Goal: Transaction & Acquisition: Register for event/course

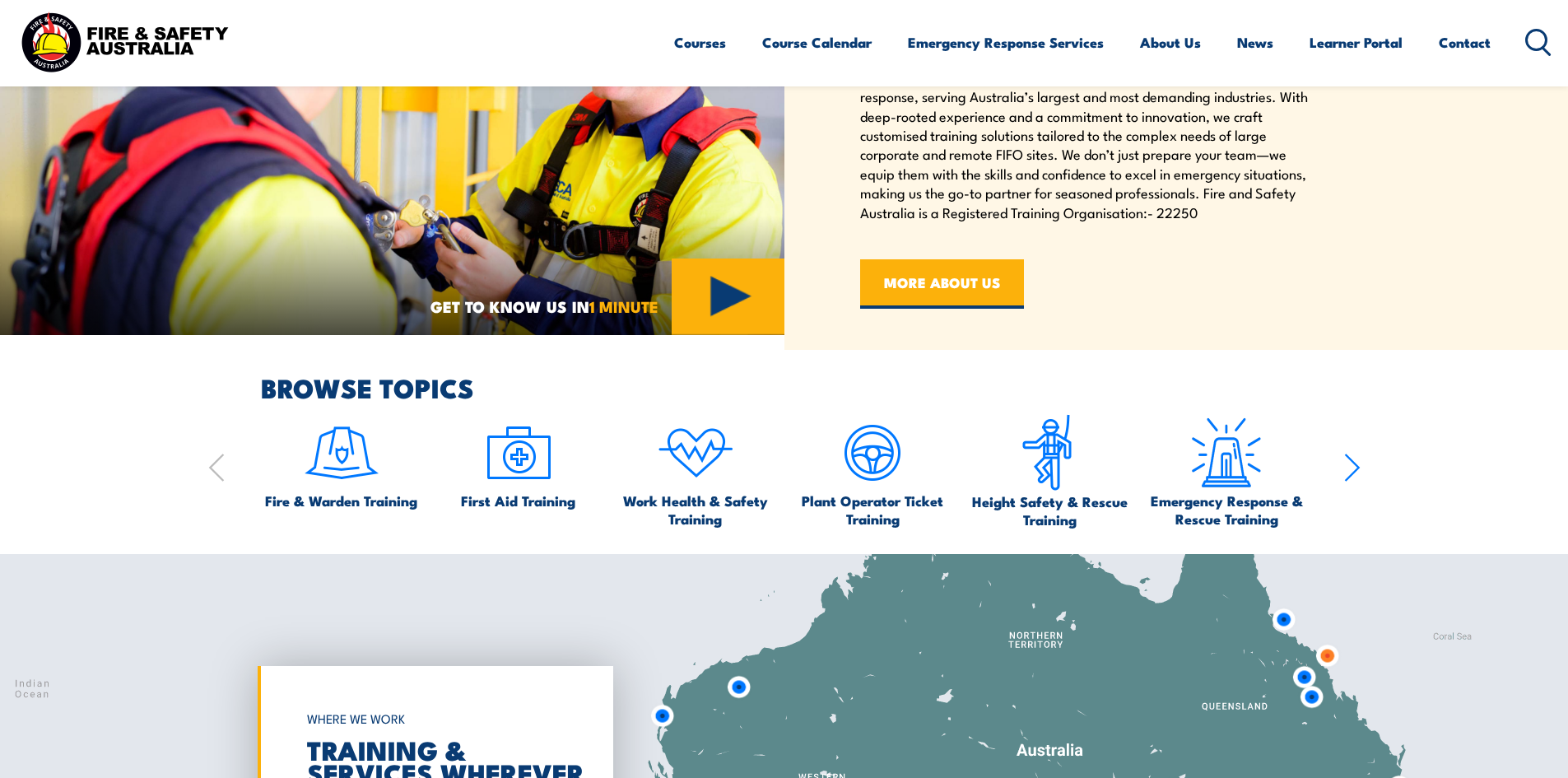
scroll to position [872, 0]
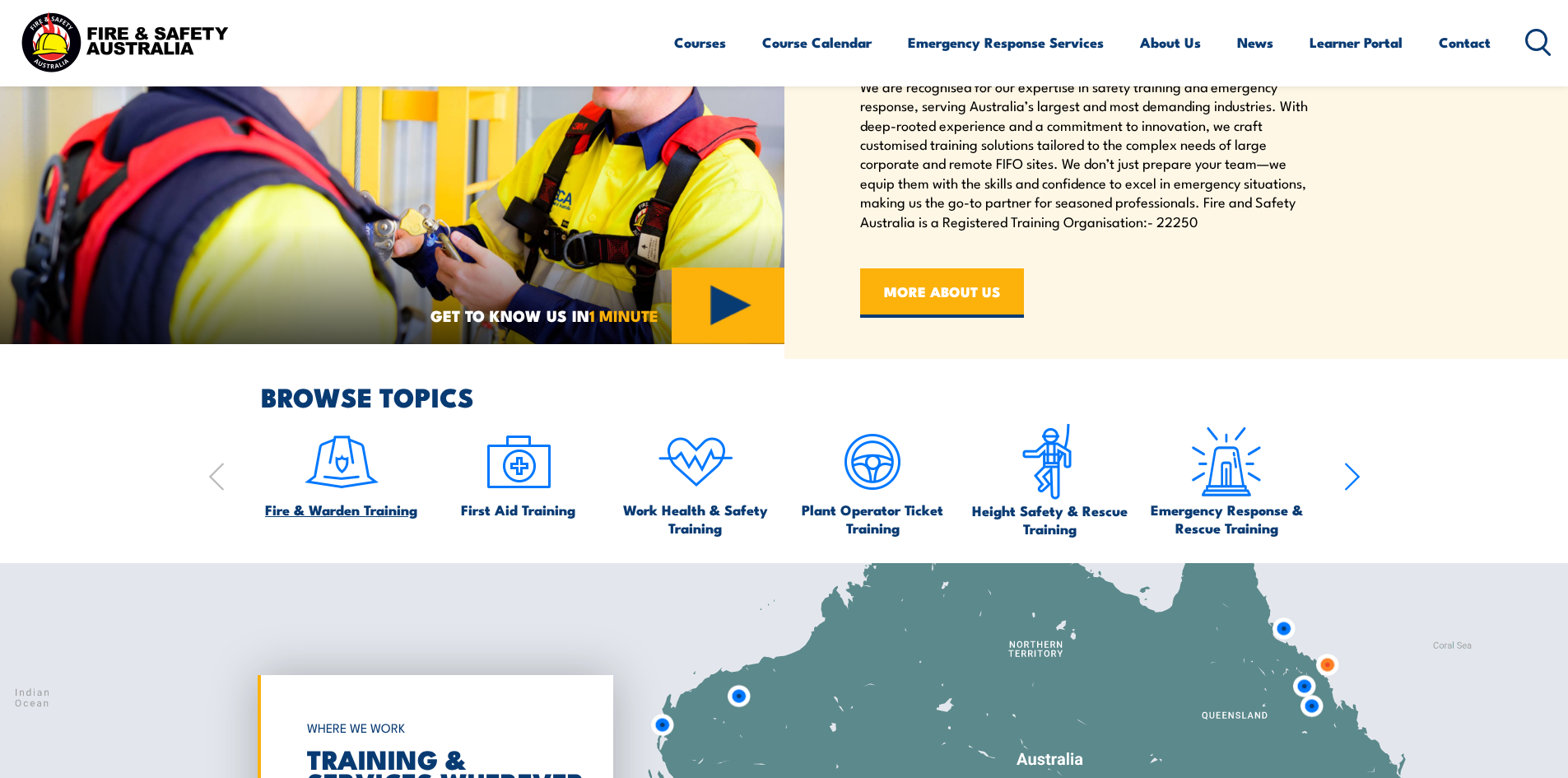
click at [322, 460] on img at bounding box center [341, 462] width 77 height 77
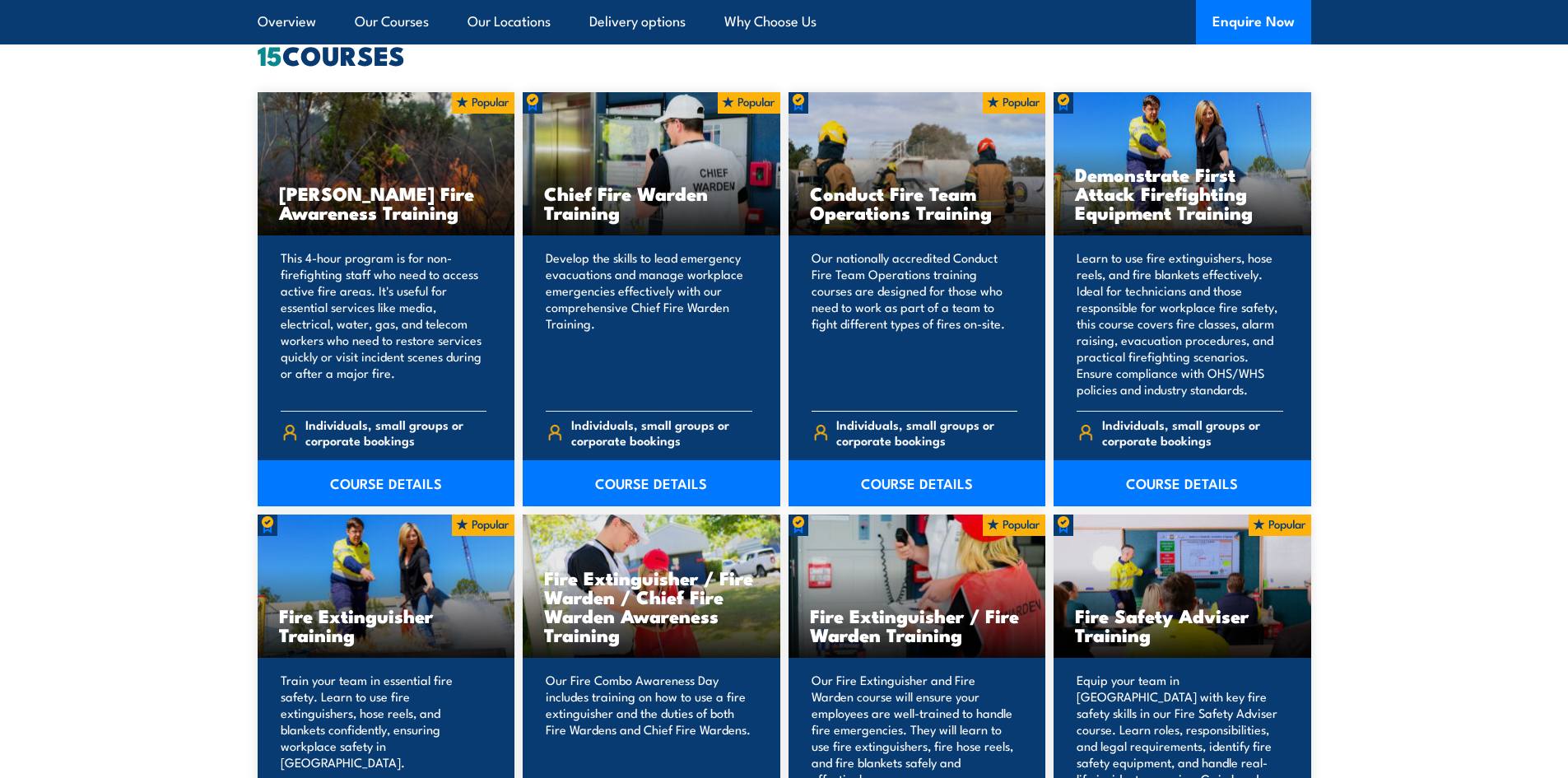
scroll to position [1316, 0]
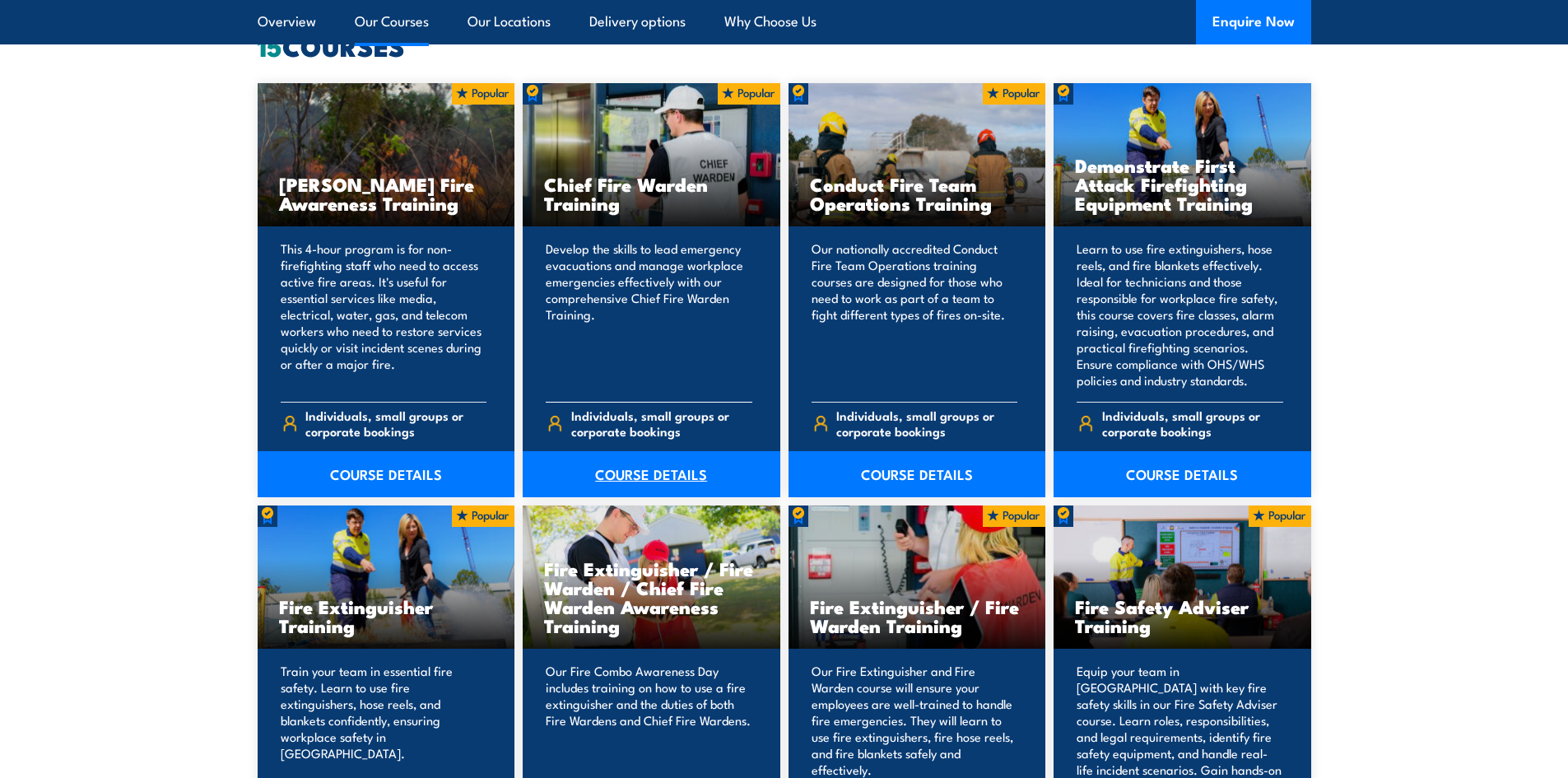
click at [659, 473] on link "COURSE DETAILS" at bounding box center [651, 474] width 258 height 46
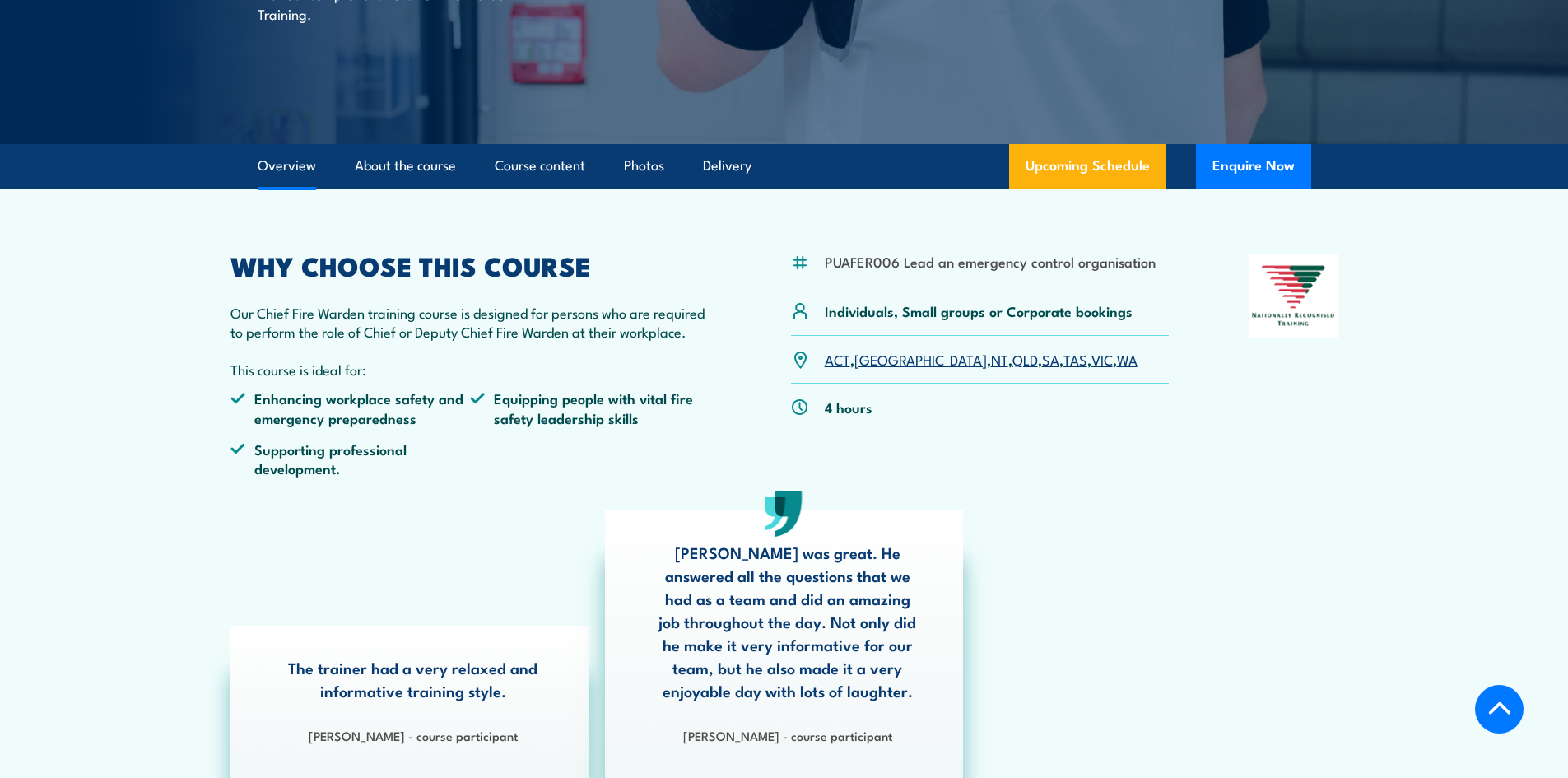
scroll to position [330, 0]
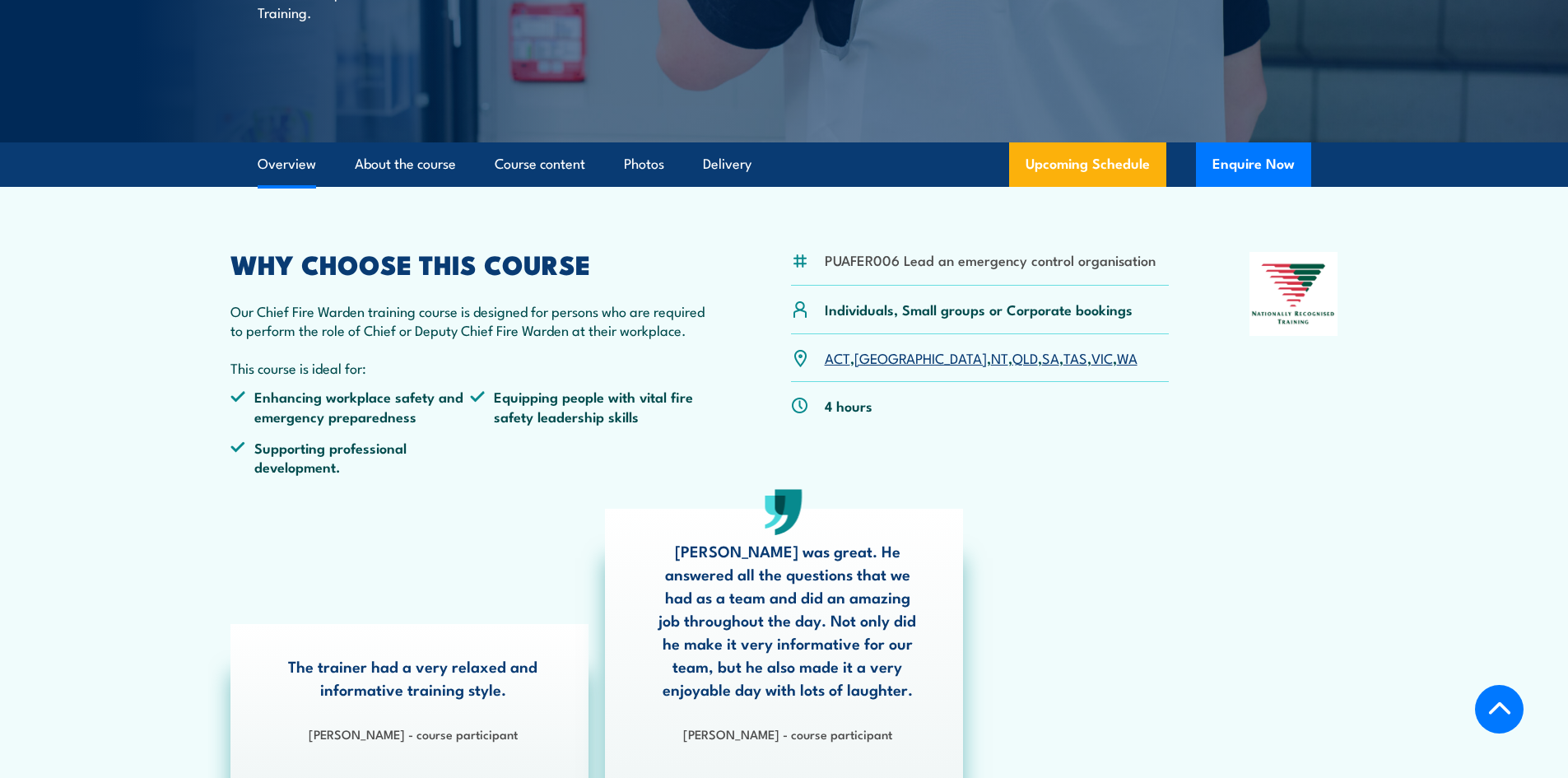
click at [1012, 359] on link "QLD" at bounding box center [1025, 357] width 25 height 20
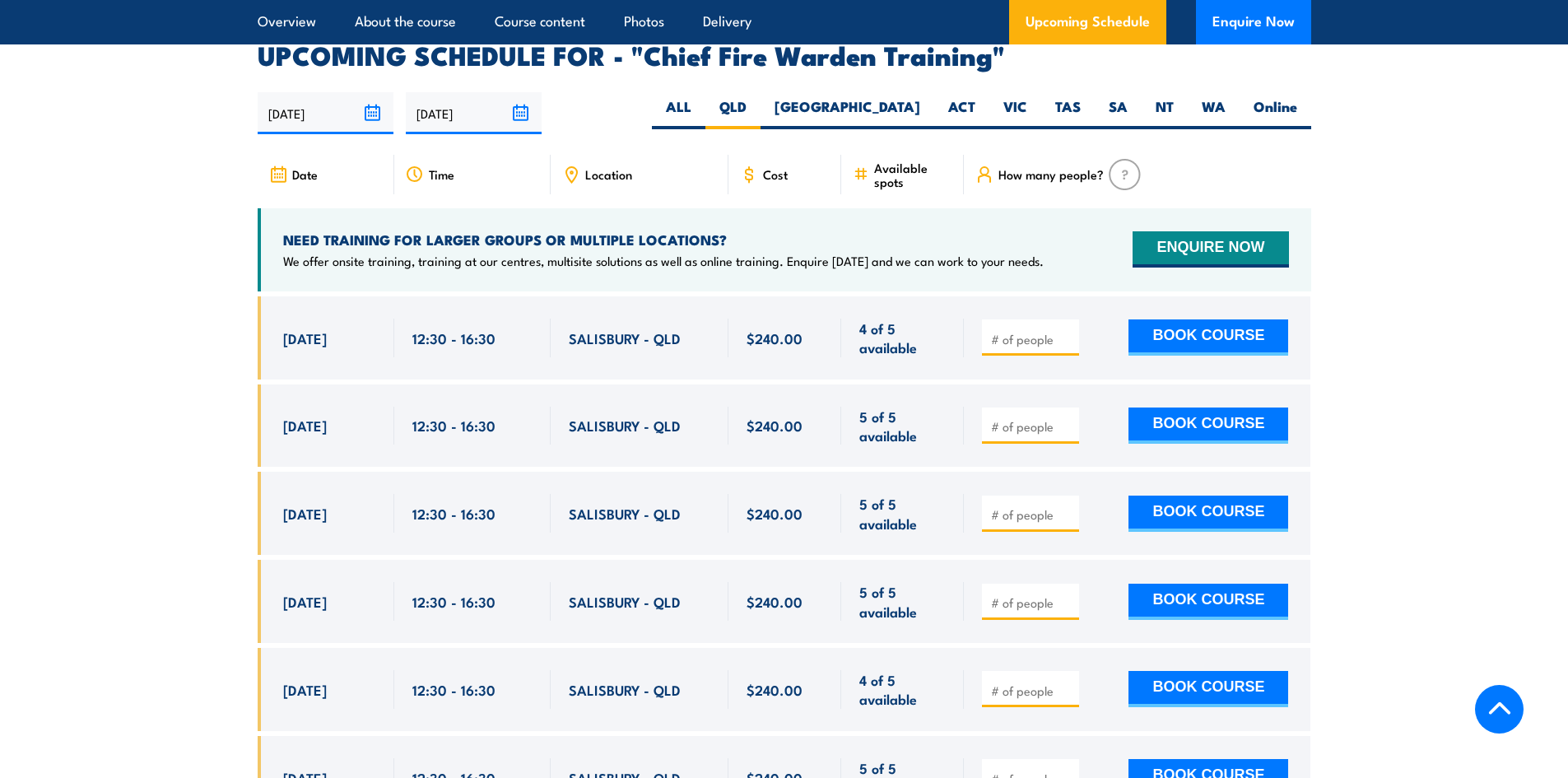
scroll to position [2936, 0]
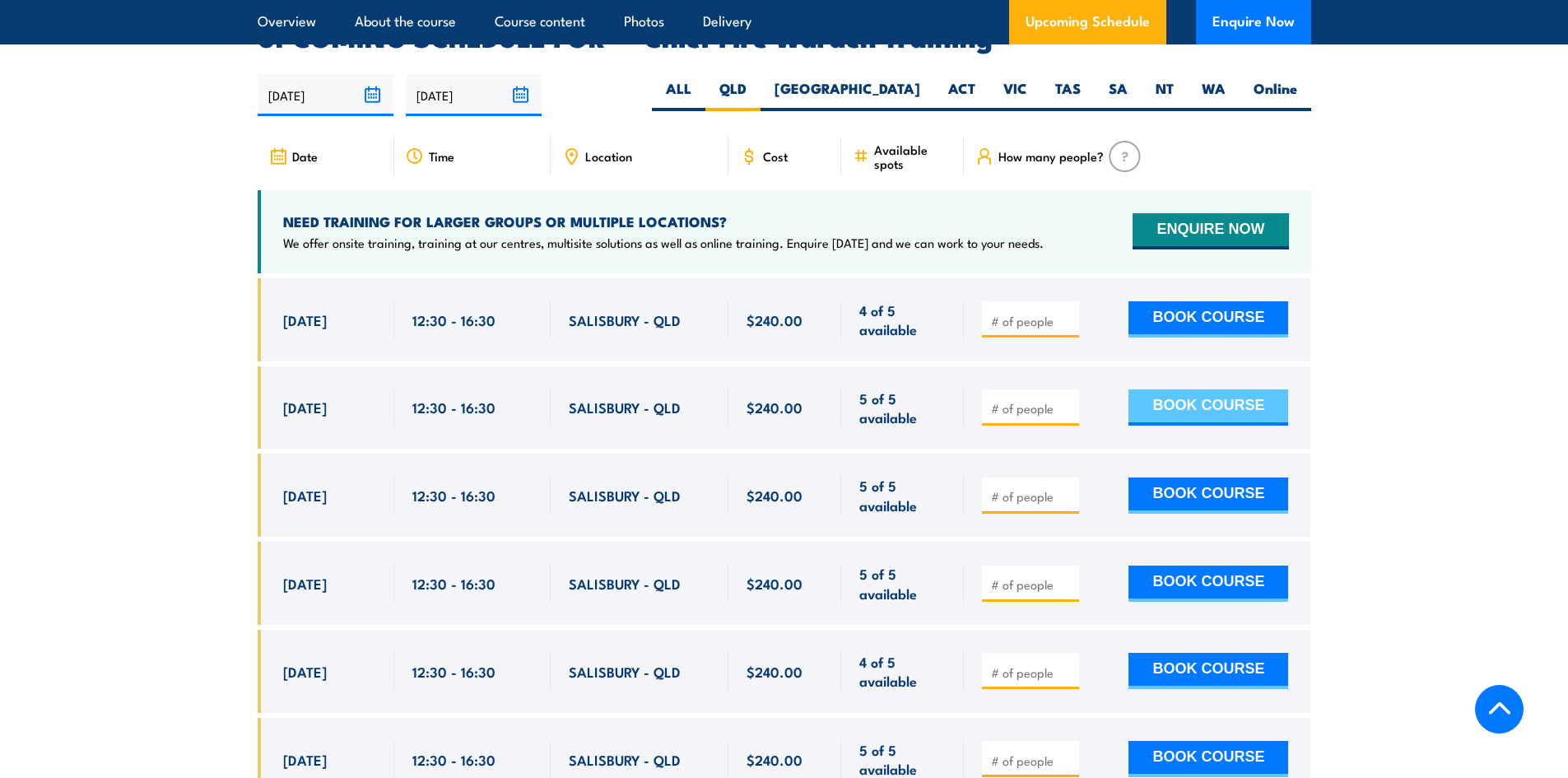
click at [1195, 393] on button "BOOK COURSE" at bounding box center [1208, 407] width 159 height 36
type input "1"
click at [1186, 389] on button "BOOK COURSE" at bounding box center [1208, 407] width 159 height 36
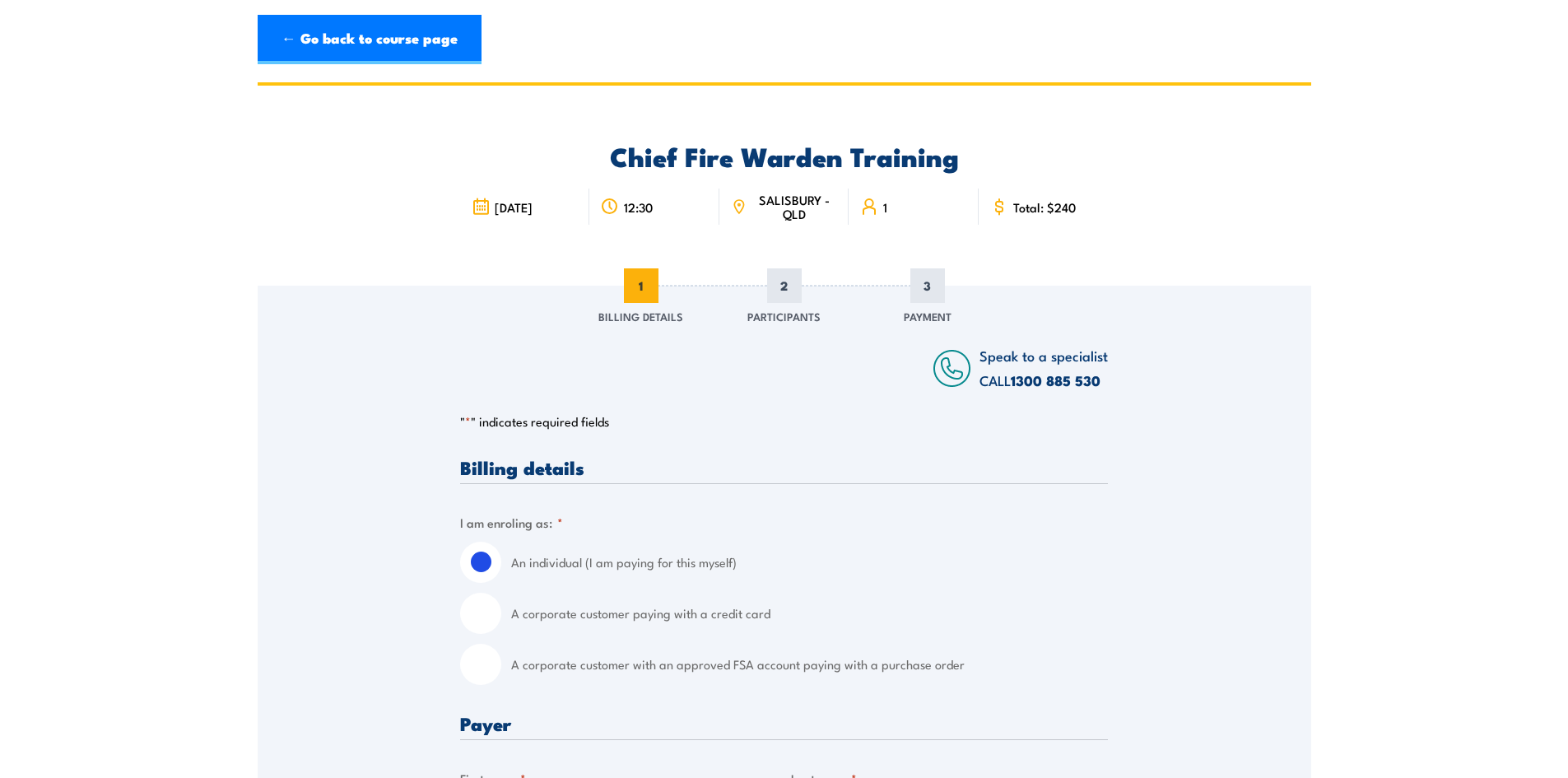
click at [932, 287] on span "3" at bounding box center [928, 285] width 34 height 34
click at [930, 290] on span "3" at bounding box center [928, 285] width 34 height 34
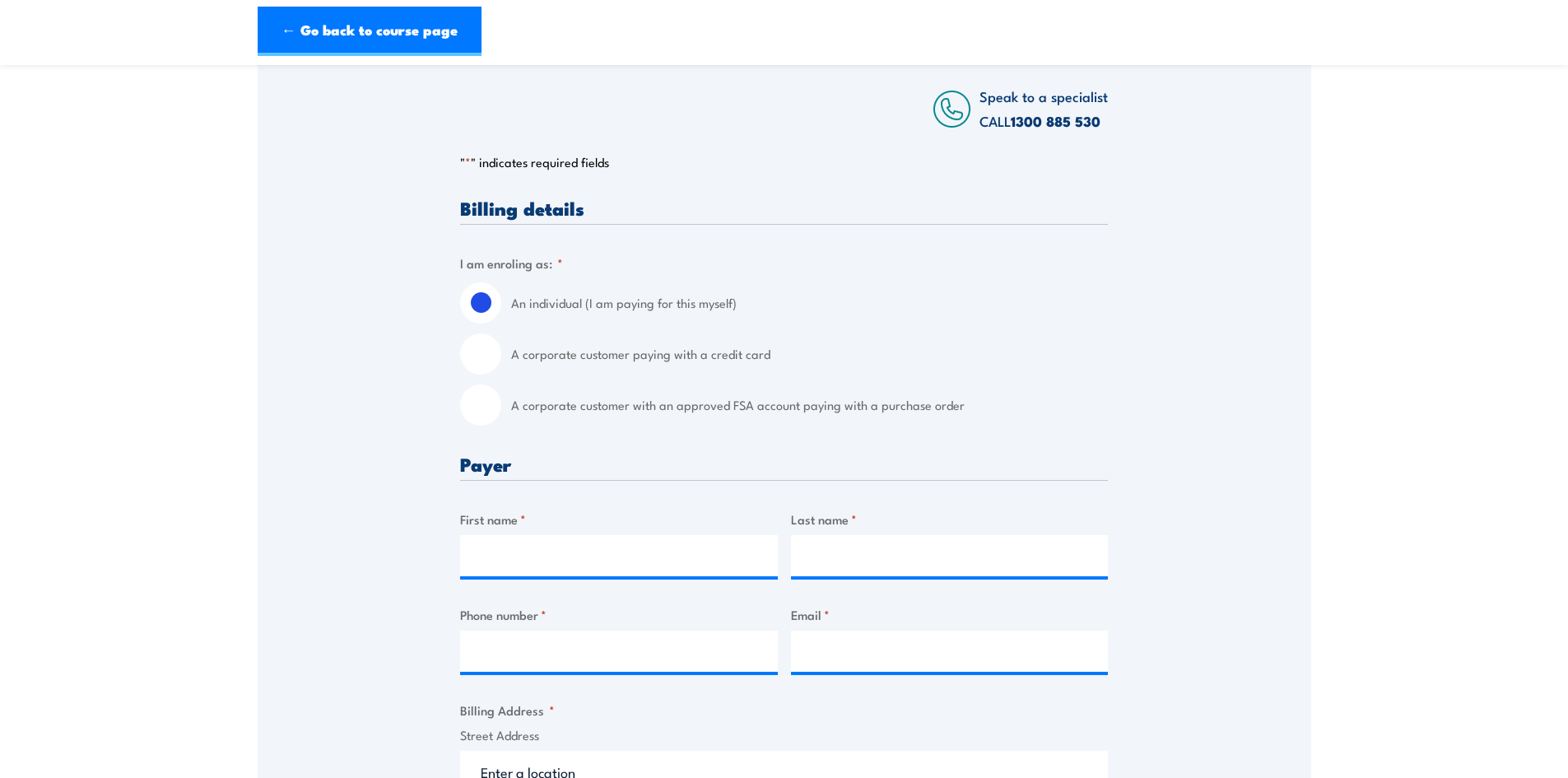
scroll to position [247, 0]
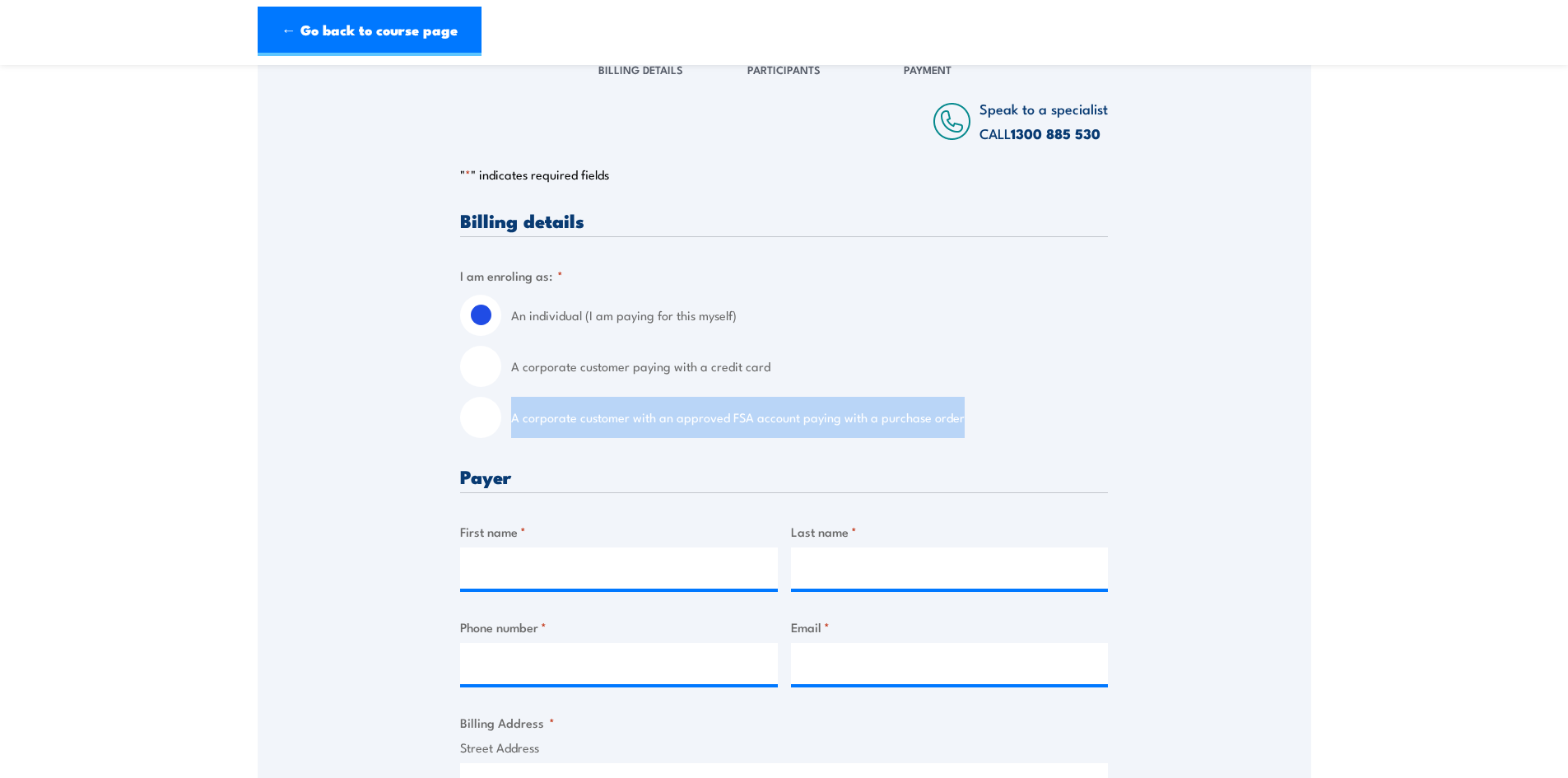
drag, startPoint x: 961, startPoint y: 418, endPoint x: 509, endPoint y: 421, distance: 452.0
click at [509, 421] on div "A corporate customer with an approved FSA account paying with a purchase order" at bounding box center [784, 418] width 648 height 41
click at [473, 413] on input "A corporate customer with an approved FSA account paying with a purchase order" at bounding box center [481, 418] width 41 height 41
radio input "true"
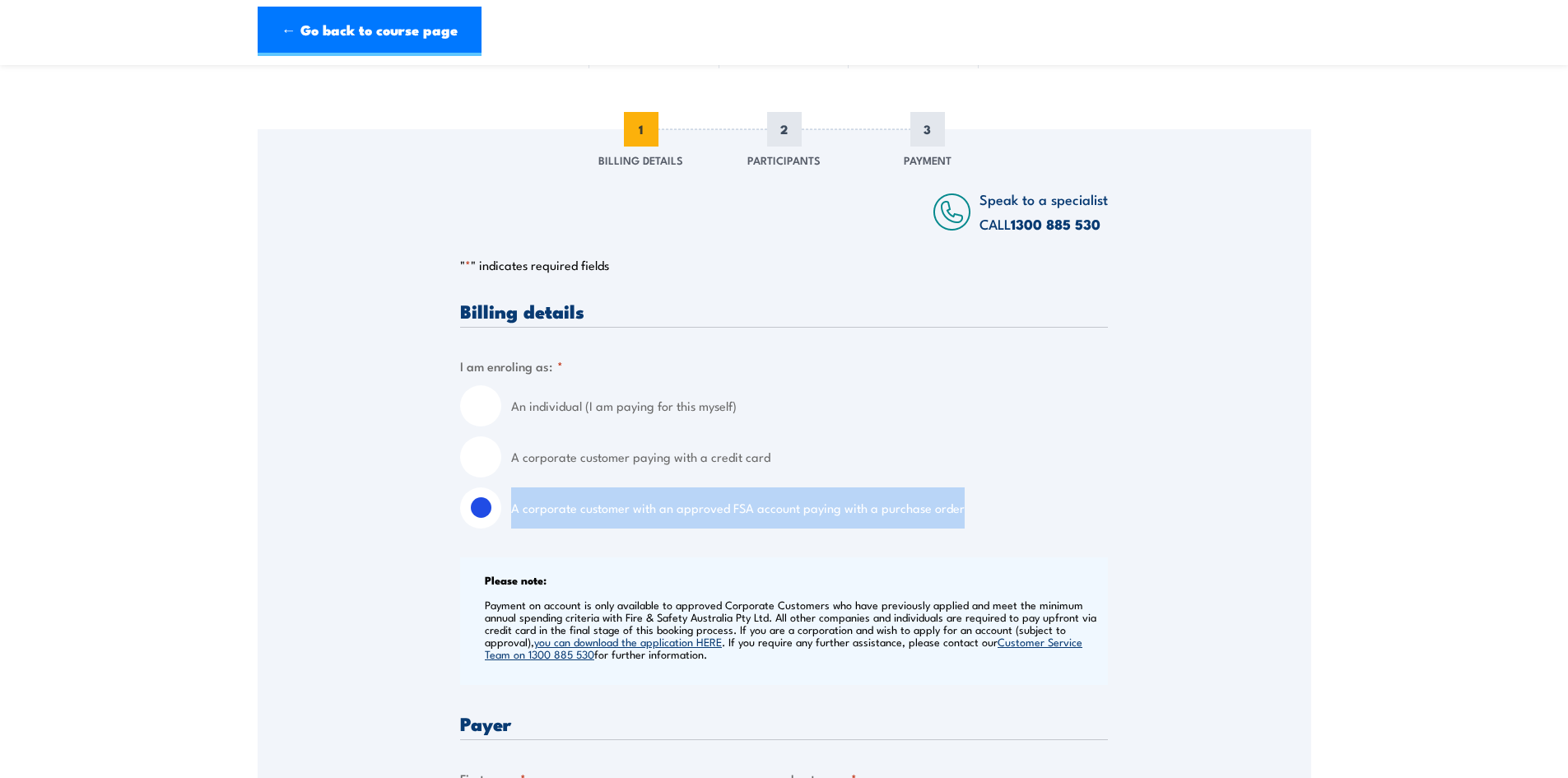
scroll to position [165, 0]
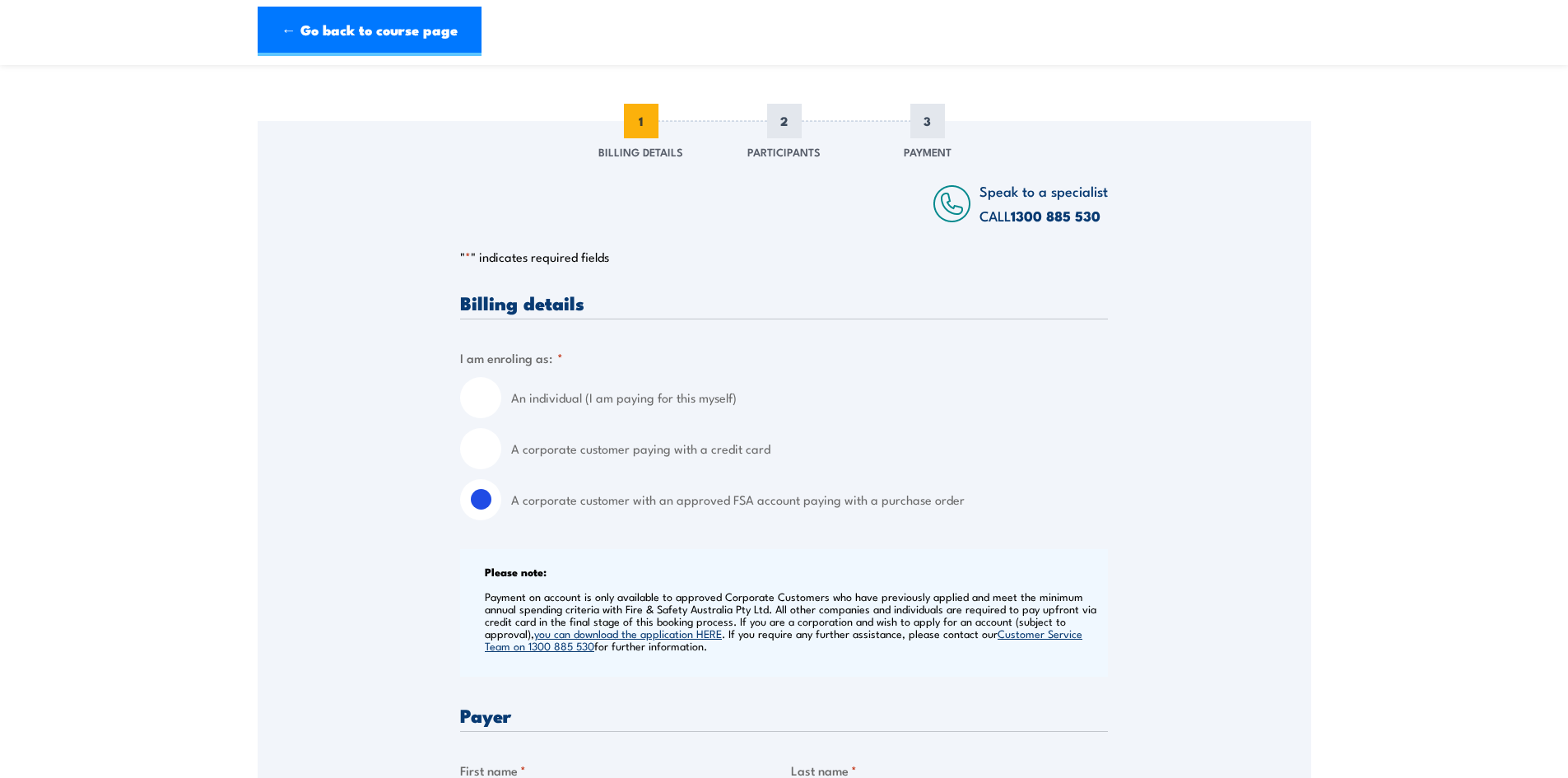
click at [613, 449] on label "A corporate customer paying with a credit card" at bounding box center [810, 448] width 597 height 41
click at [502, 449] on input "A corporate customer paying with a credit card" at bounding box center [481, 448] width 41 height 41
radio input "true"
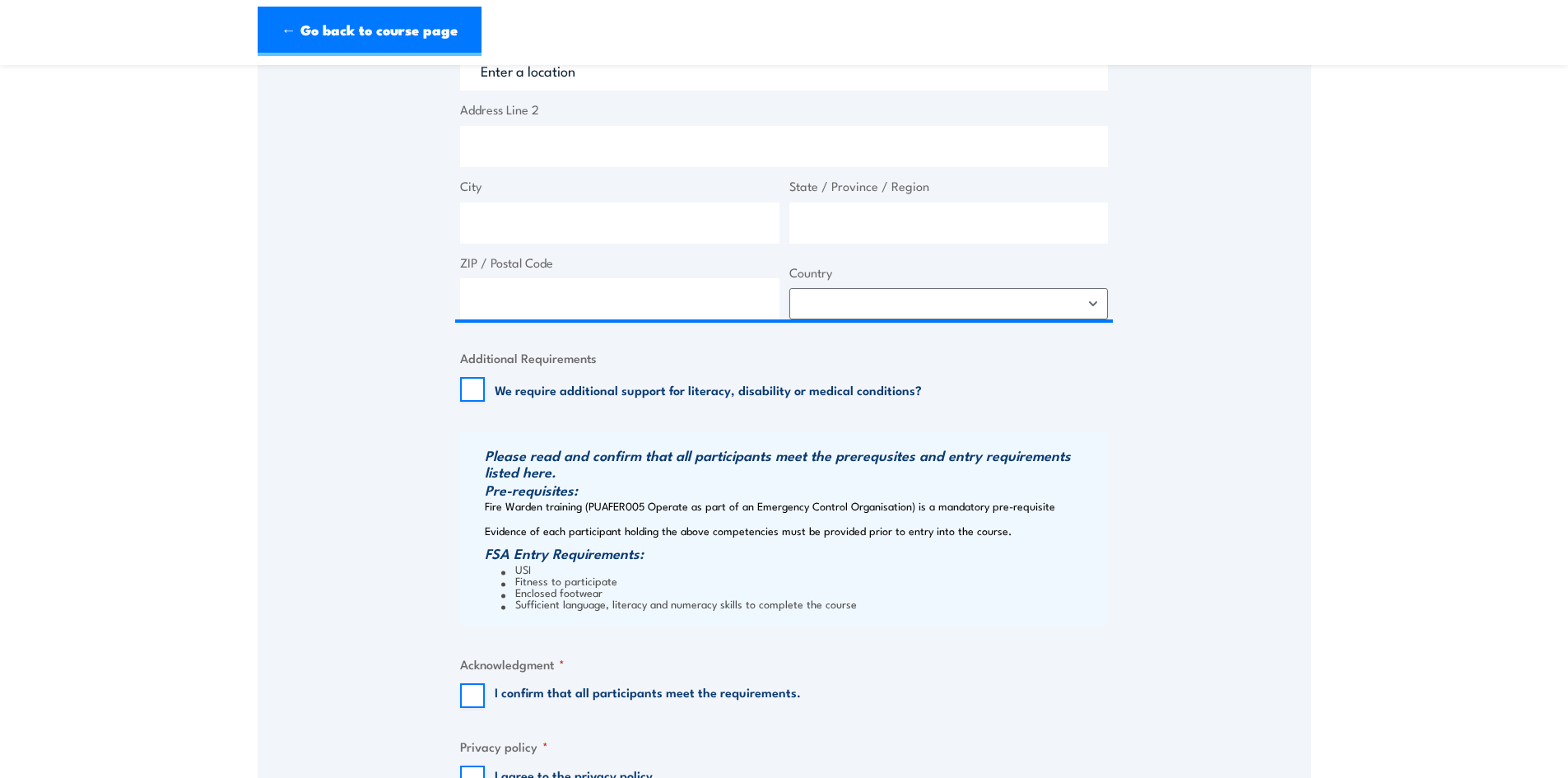
scroll to position [1399, 0]
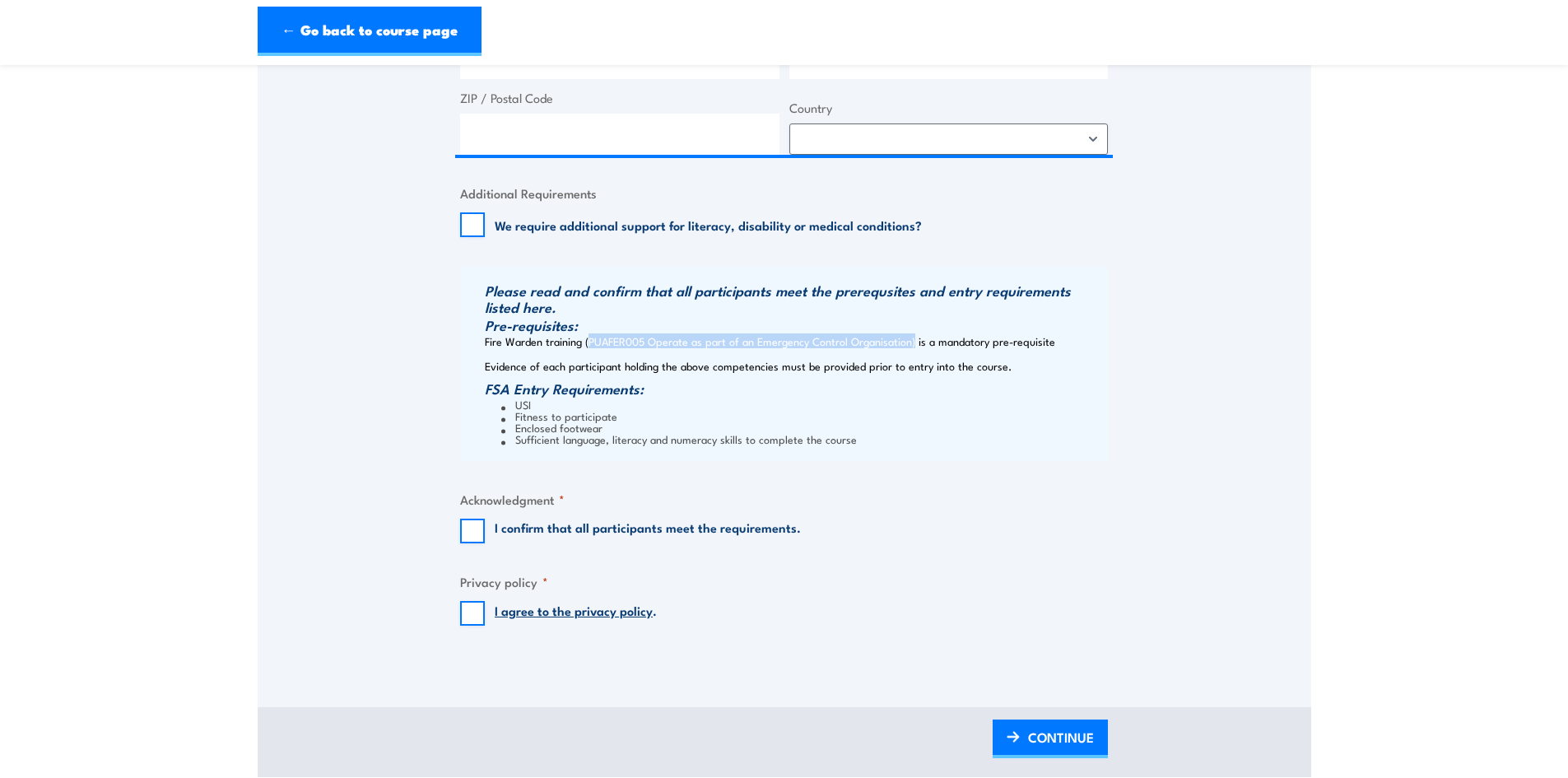
drag, startPoint x: 909, startPoint y: 340, endPoint x: 584, endPoint y: 339, distance: 325.0
click at [584, 339] on div "Please read and confirm that all participants meet the prerequsites and entry r…" at bounding box center [784, 363] width 648 height 195
copy div "(PUAFER005 Operate as part of an Emergency Control Organisation"
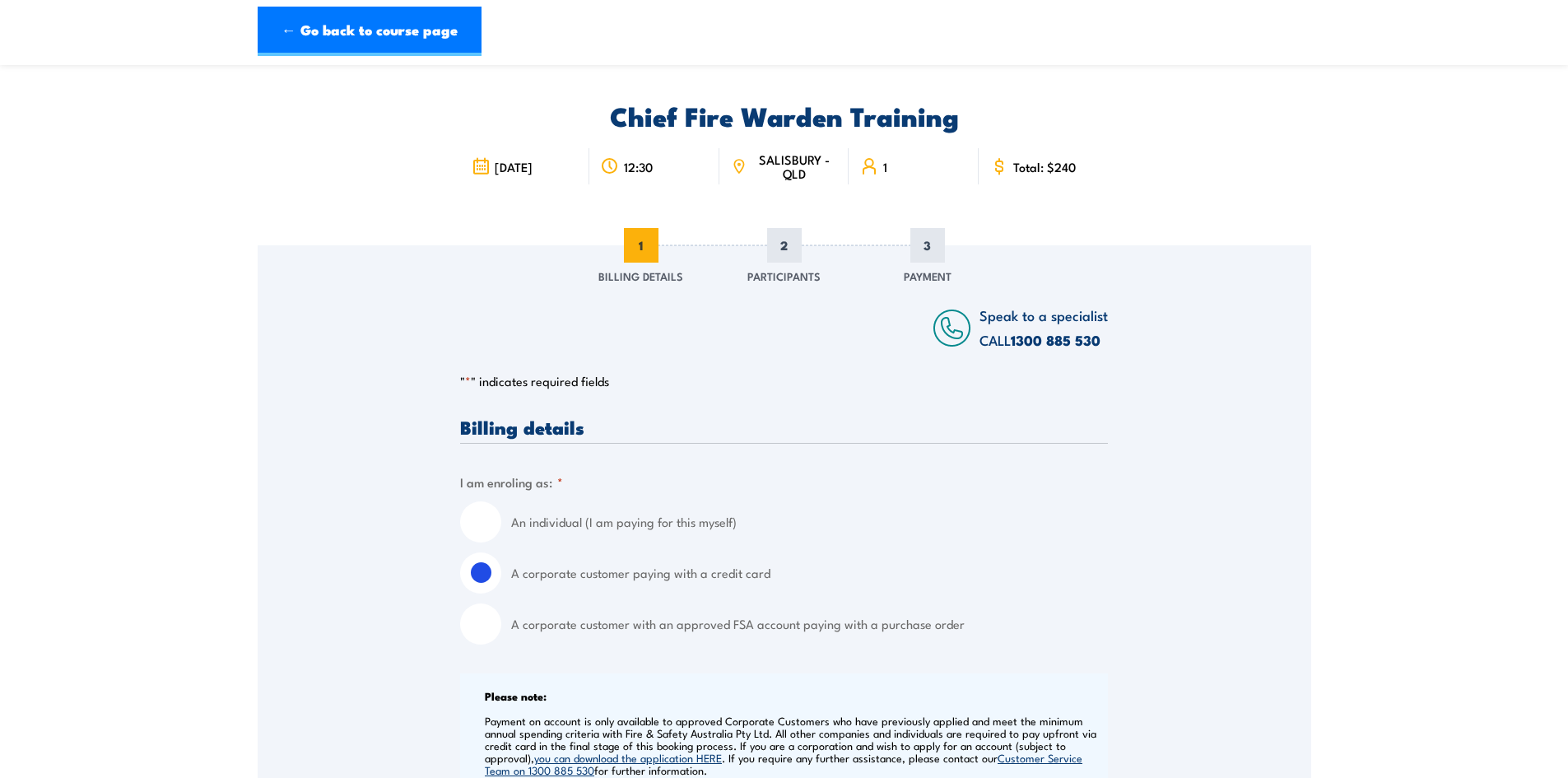
scroll to position [0, 0]
